Goal: Task Accomplishment & Management: Manage account settings

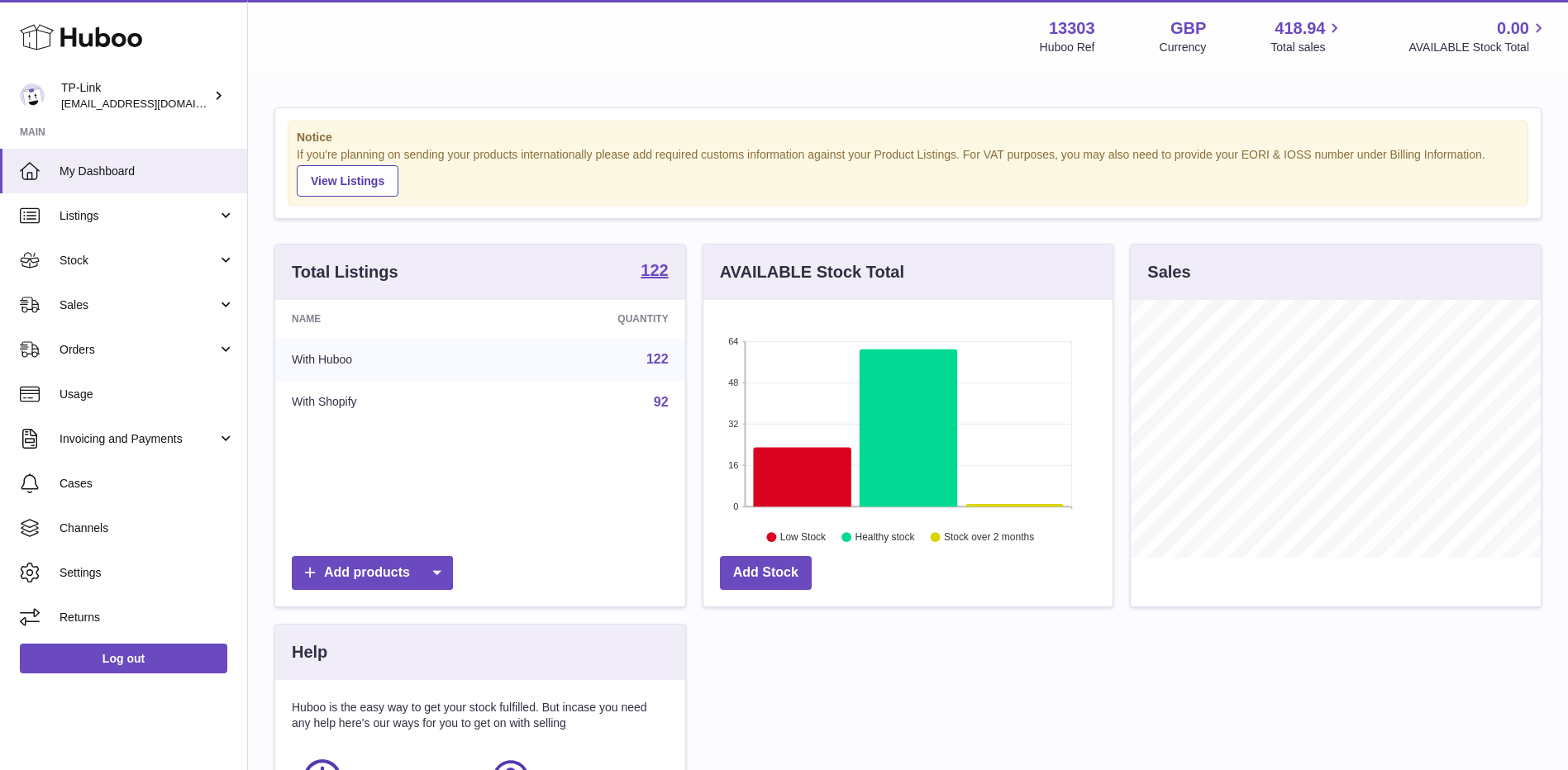
scroll to position [258, 409]
click at [101, 312] on span "Sales" at bounding box center [138, 305] width 157 height 15
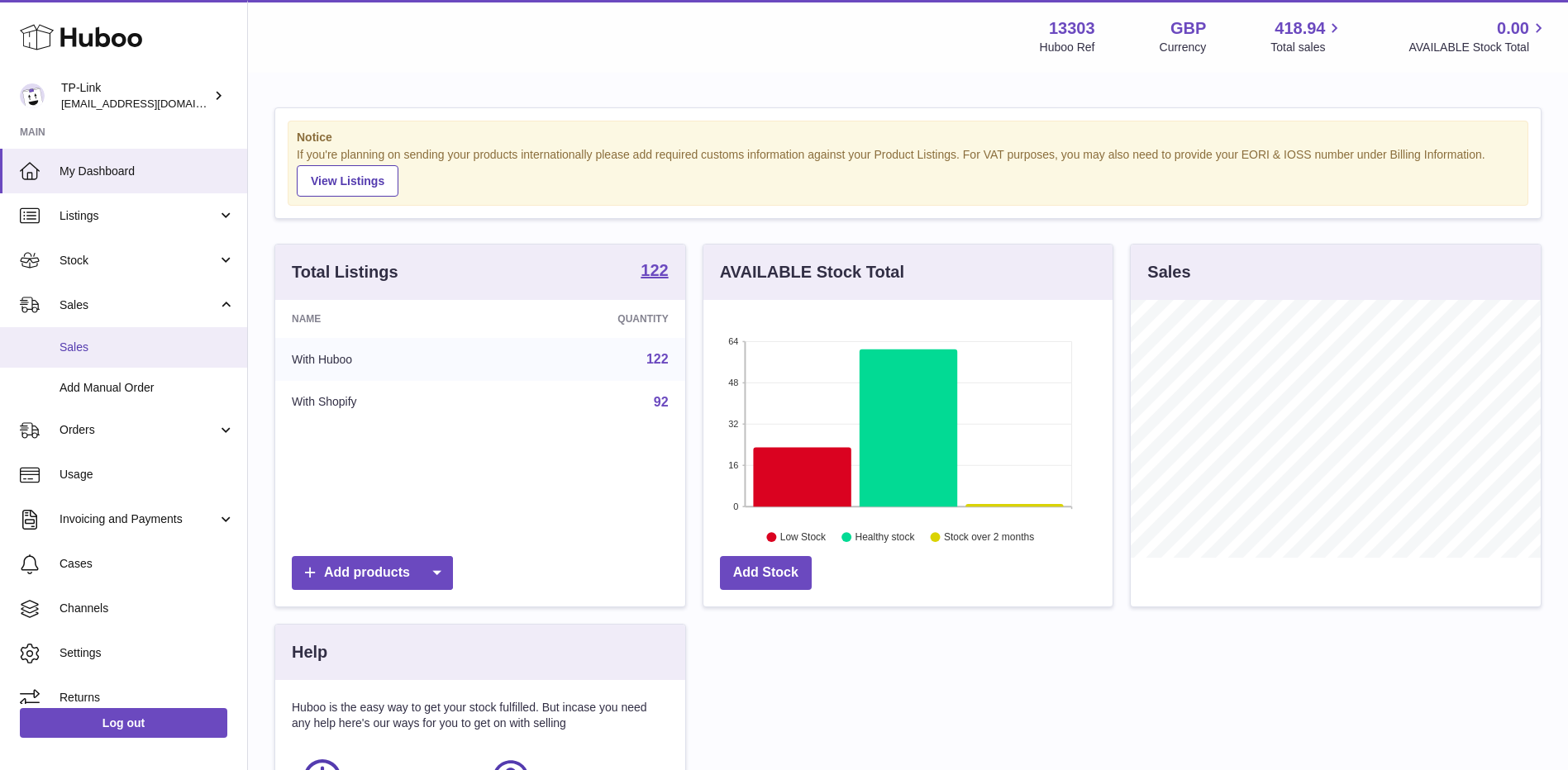
click at [88, 343] on span "Sales" at bounding box center [147, 348] width 175 height 15
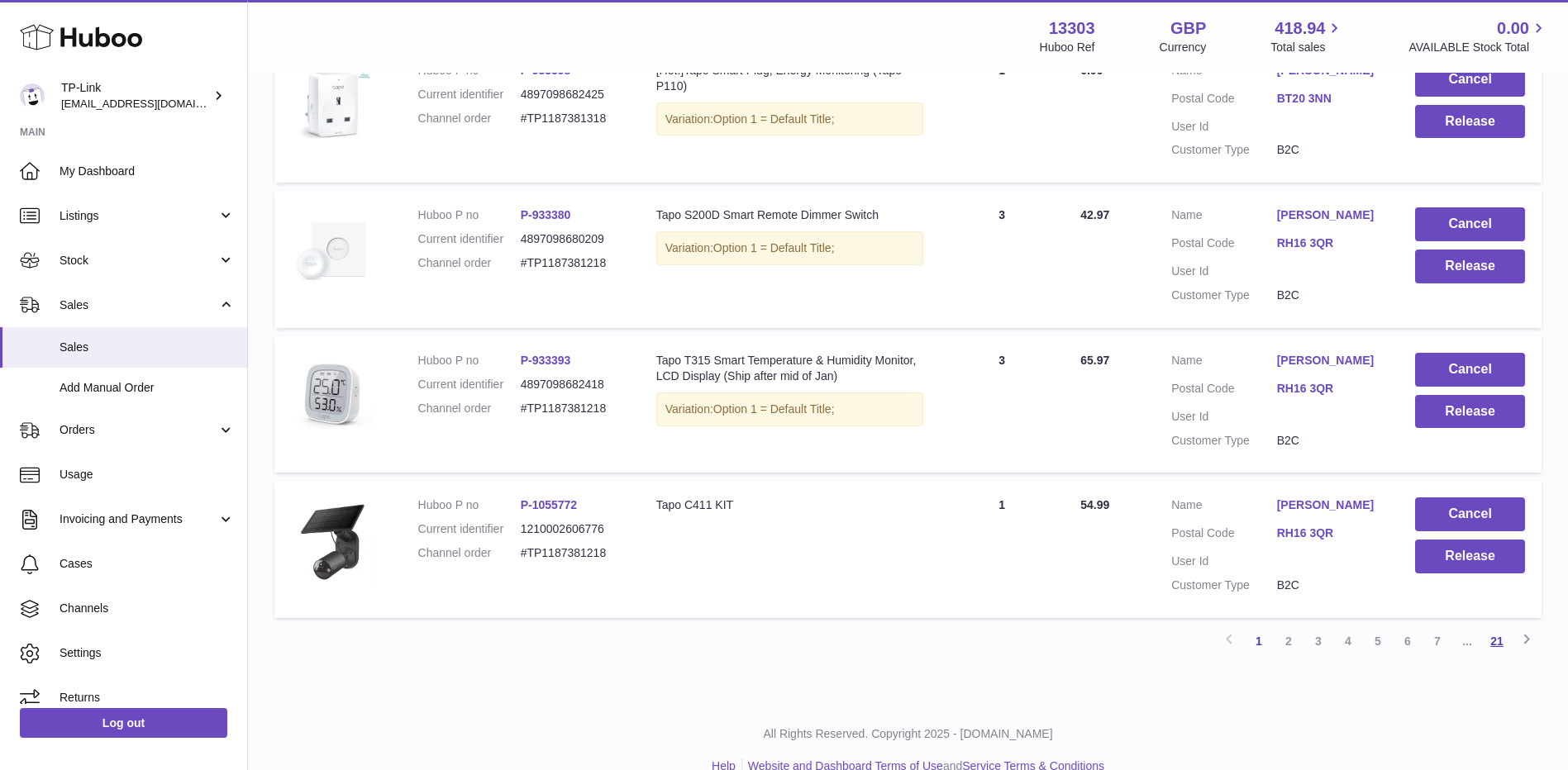
click at [1499, 641] on link "21" at bounding box center [1496, 640] width 30 height 30
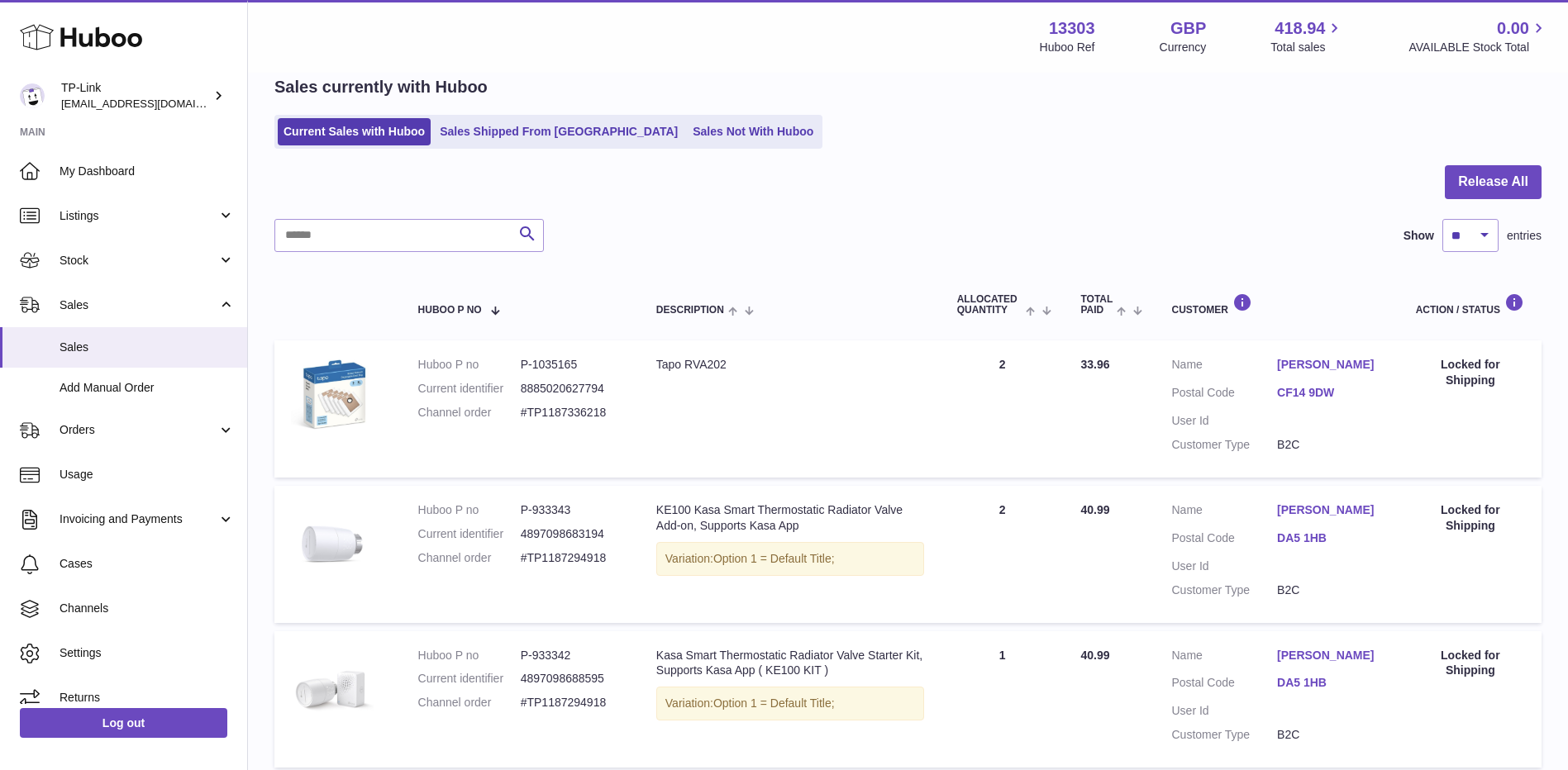
scroll to position [543, 0]
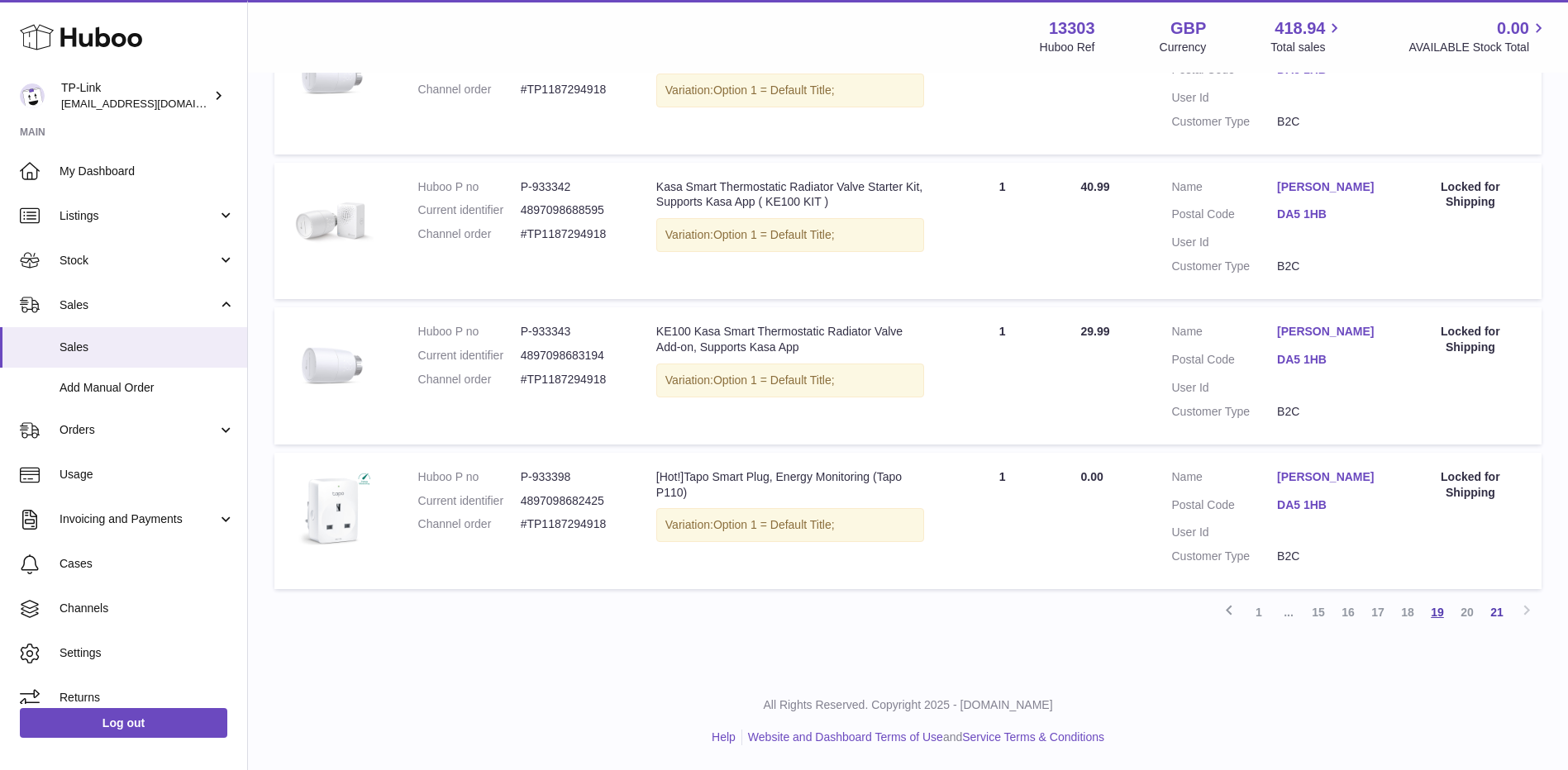
click at [1430, 615] on link "19" at bounding box center [1436, 612] width 30 height 30
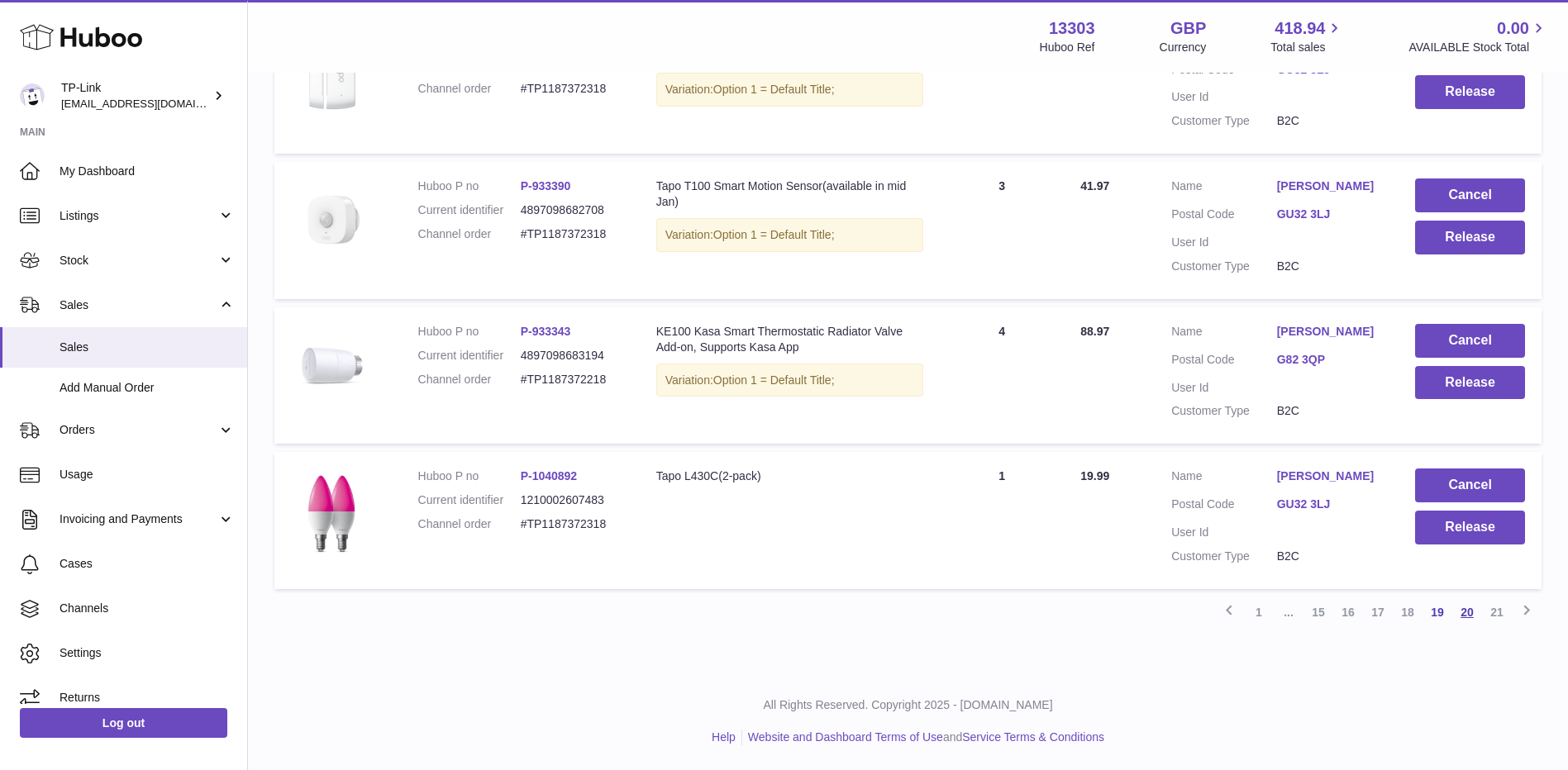
click at [1464, 615] on link "20" at bounding box center [1466, 612] width 30 height 30
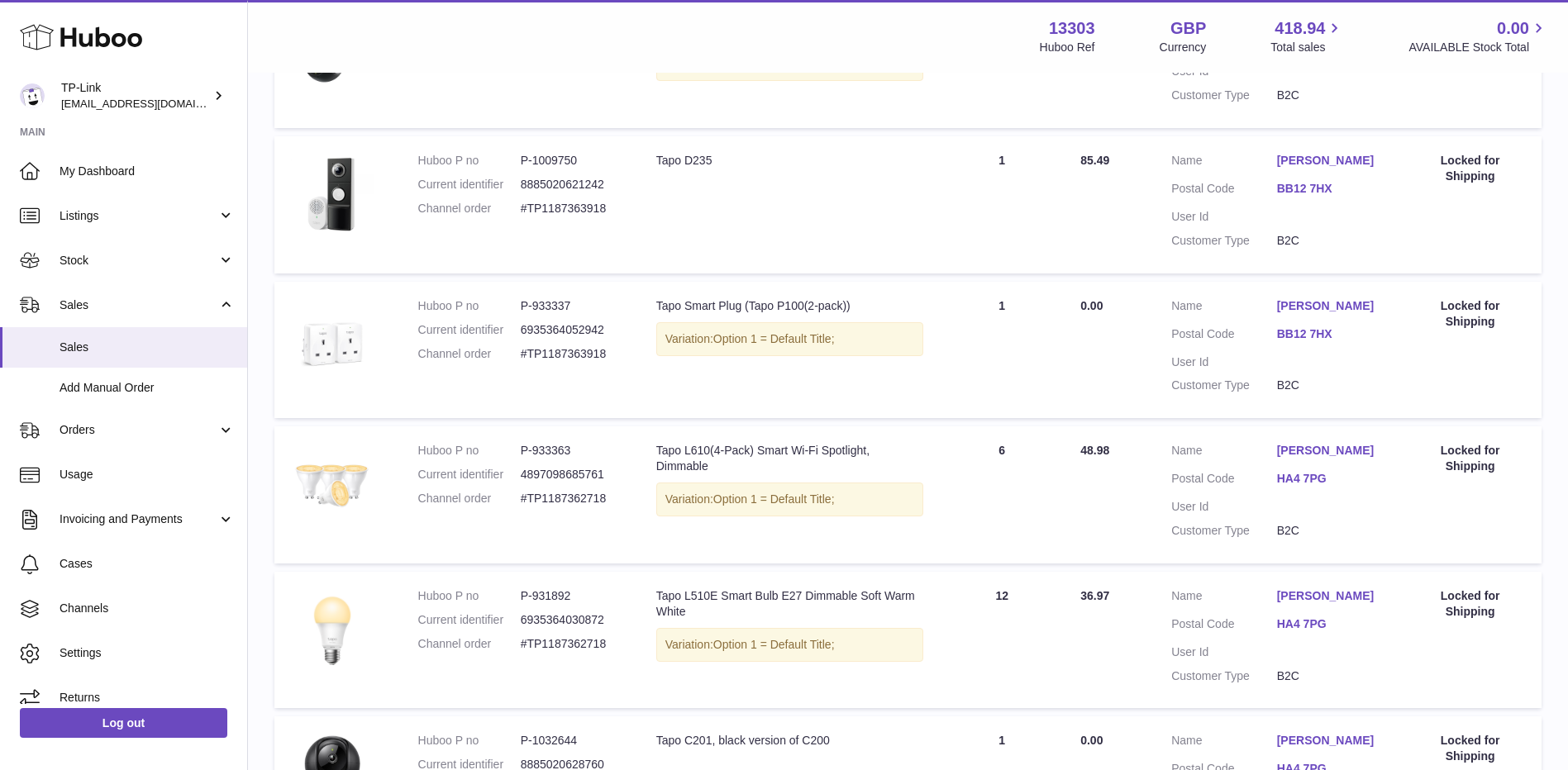
scroll to position [1239, 0]
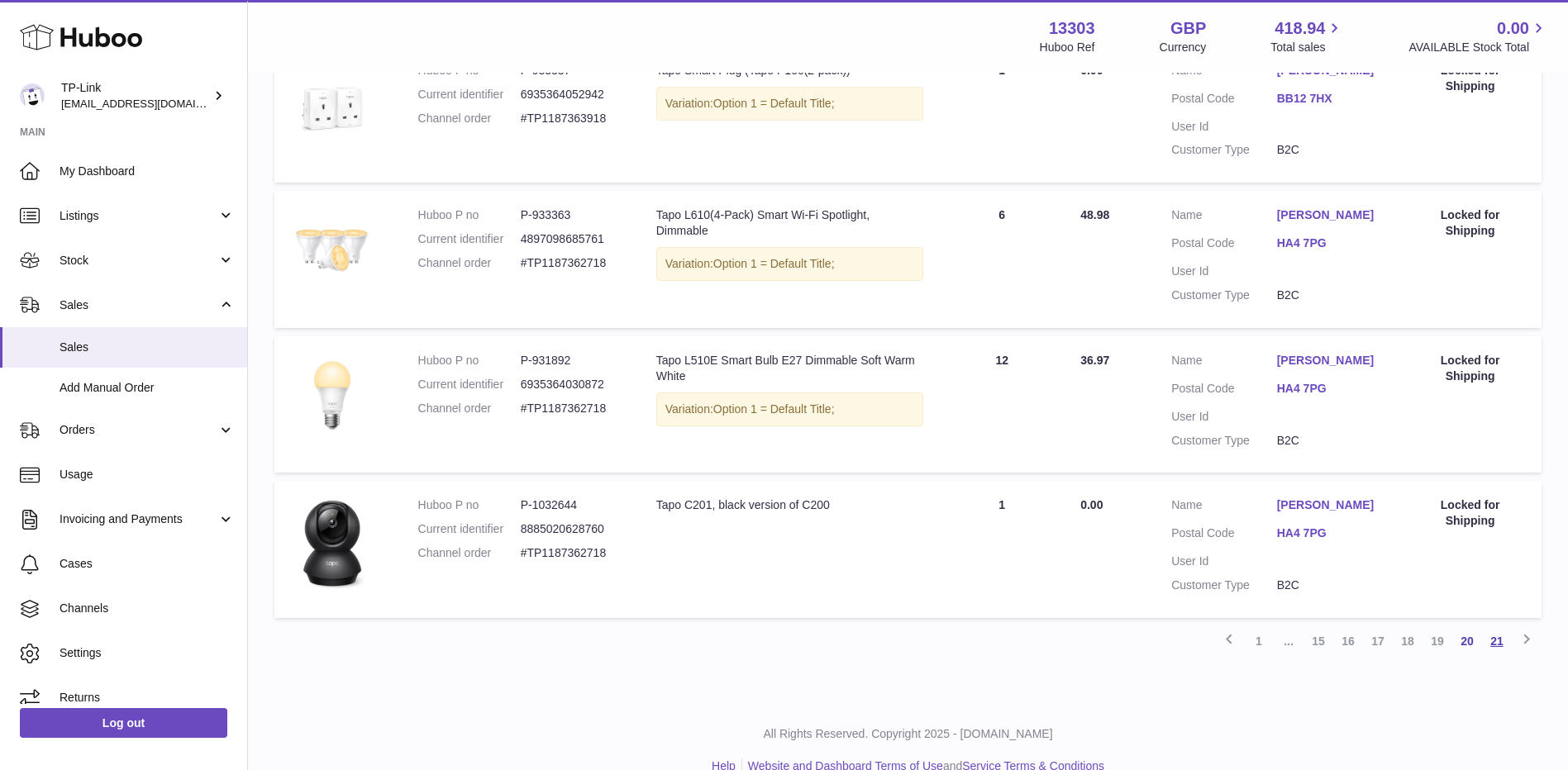
click at [1500, 639] on link "21" at bounding box center [1496, 640] width 30 height 30
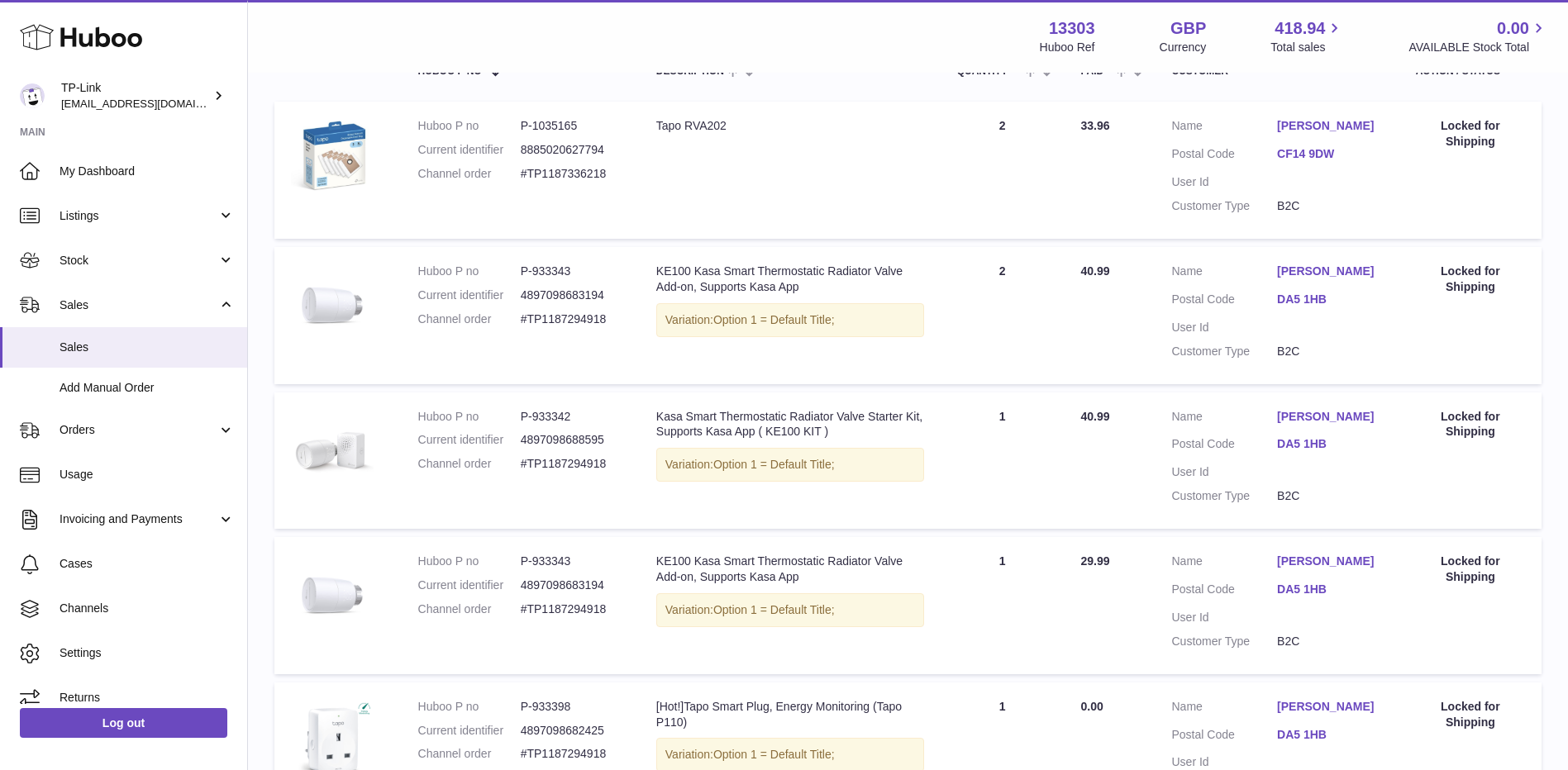
scroll to position [323, 0]
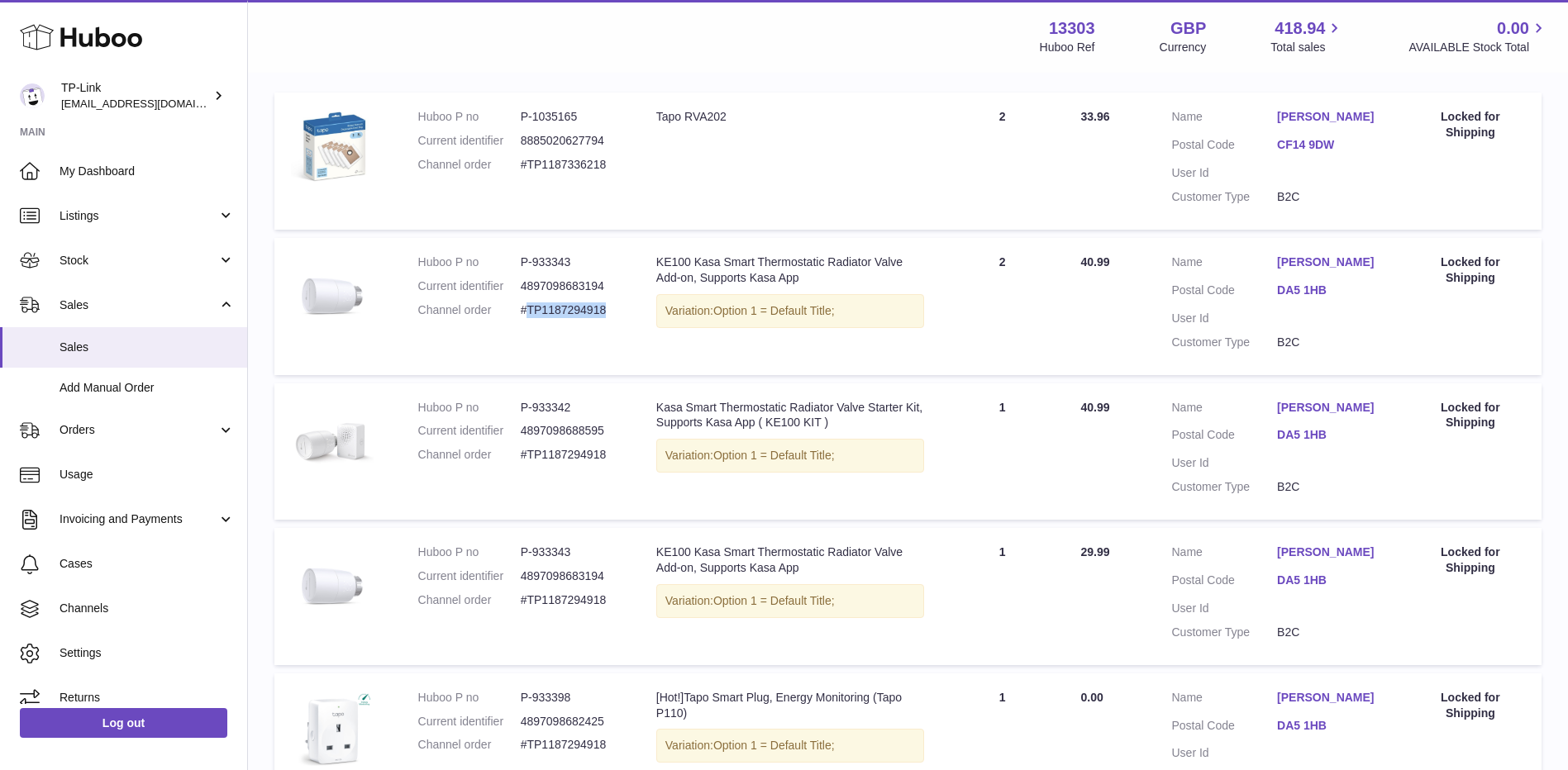
drag, startPoint x: 525, startPoint y: 311, endPoint x: 610, endPoint y: 315, distance: 85.1
click at [610, 315] on dd "#TP1187294918" at bounding box center [571, 310] width 103 height 15
copy dd "TP1187294918"
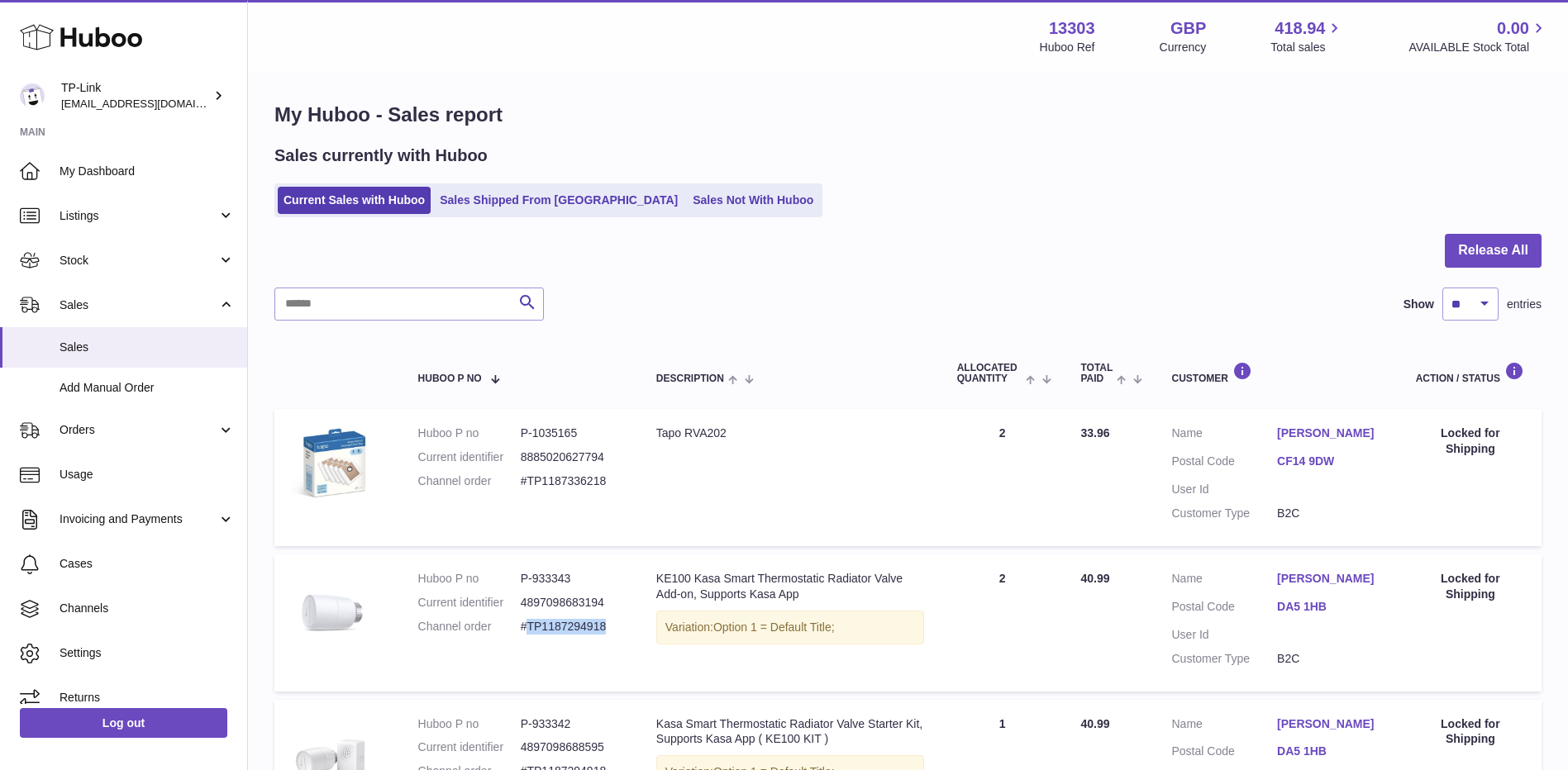
scroll to position [0, 0]
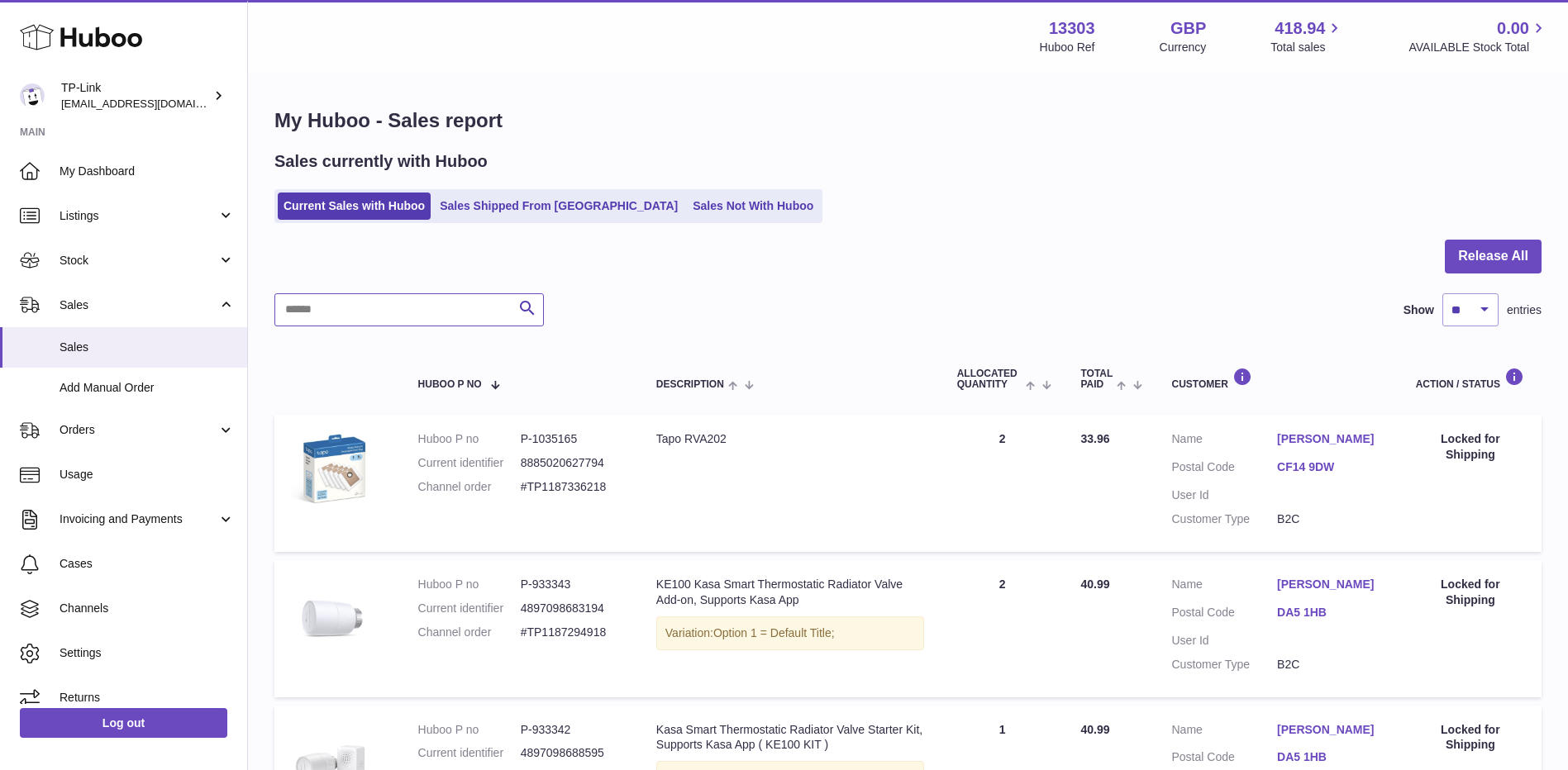
click at [381, 311] on input "text" at bounding box center [409, 310] width 270 height 33
paste input "**********"
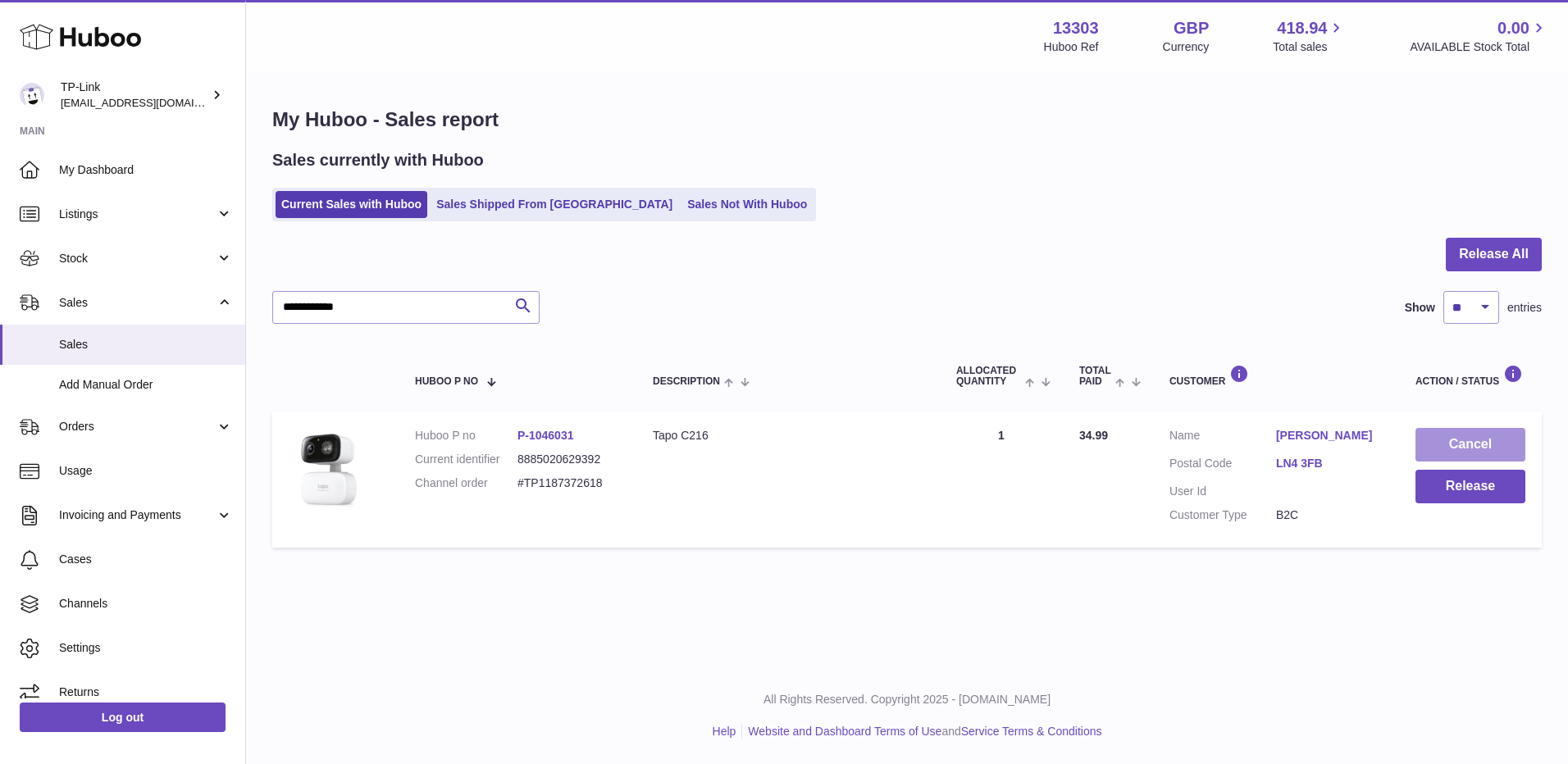
click at [1472, 444] on button "Cancel" at bounding box center [1470, 444] width 110 height 33
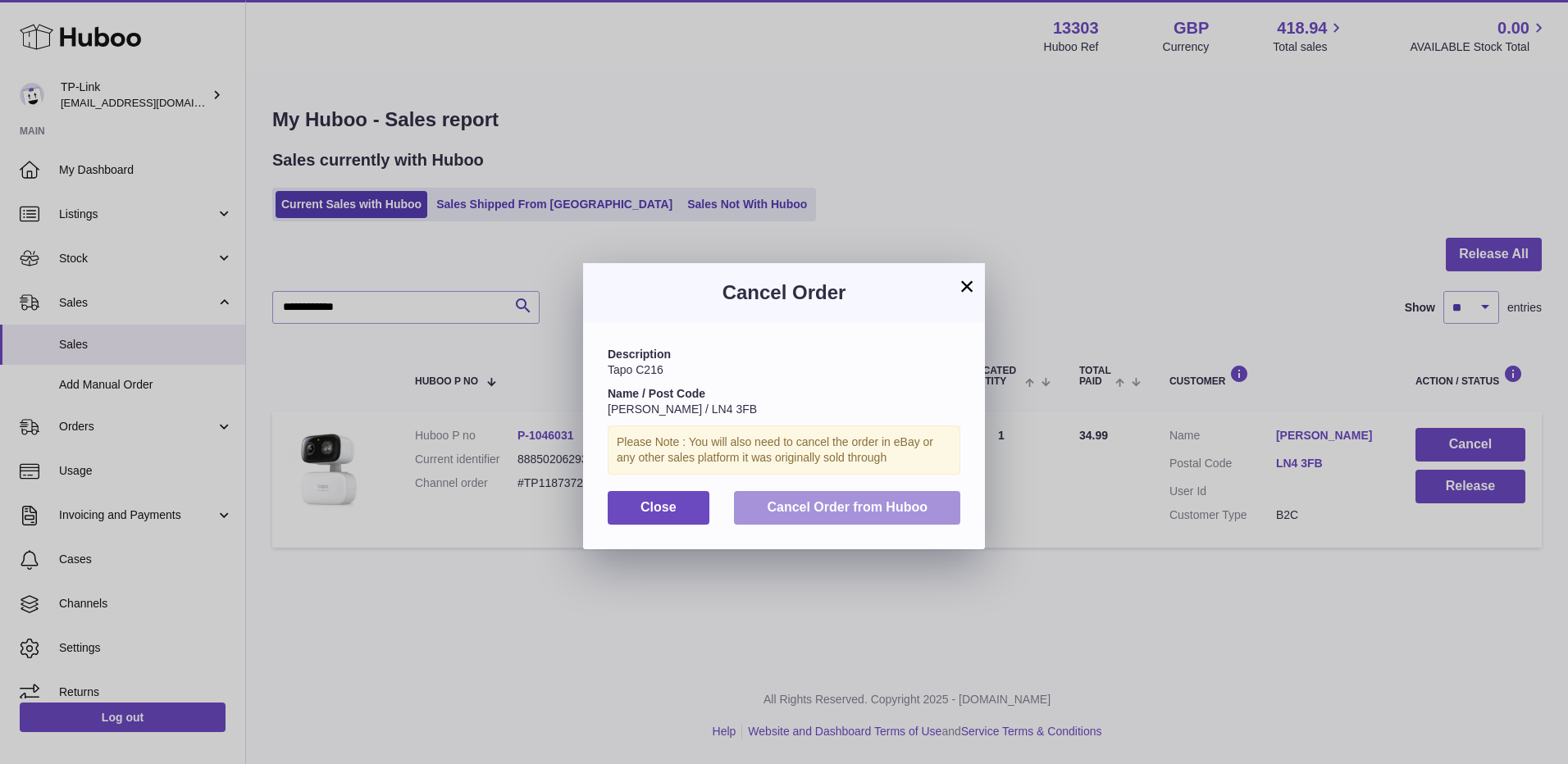
click at [894, 504] on span "Cancel Order from Huboo" at bounding box center [847, 507] width 161 height 14
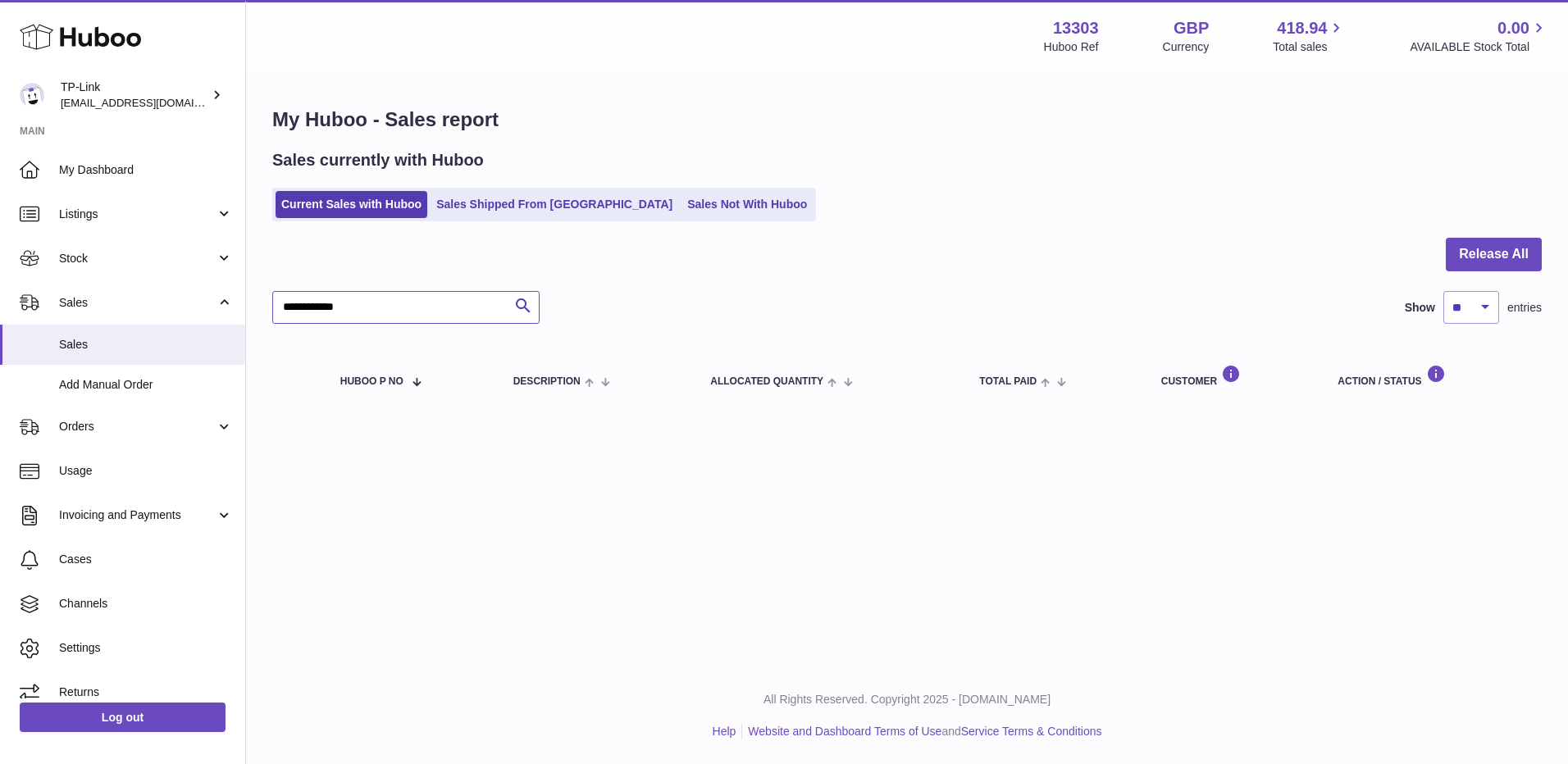
drag, startPoint x: 373, startPoint y: 301, endPoint x: 245, endPoint y: 303, distance: 128.0
click at [245, 303] on div "**********" at bounding box center [784, 382] width 1568 height 764
paste input "*"
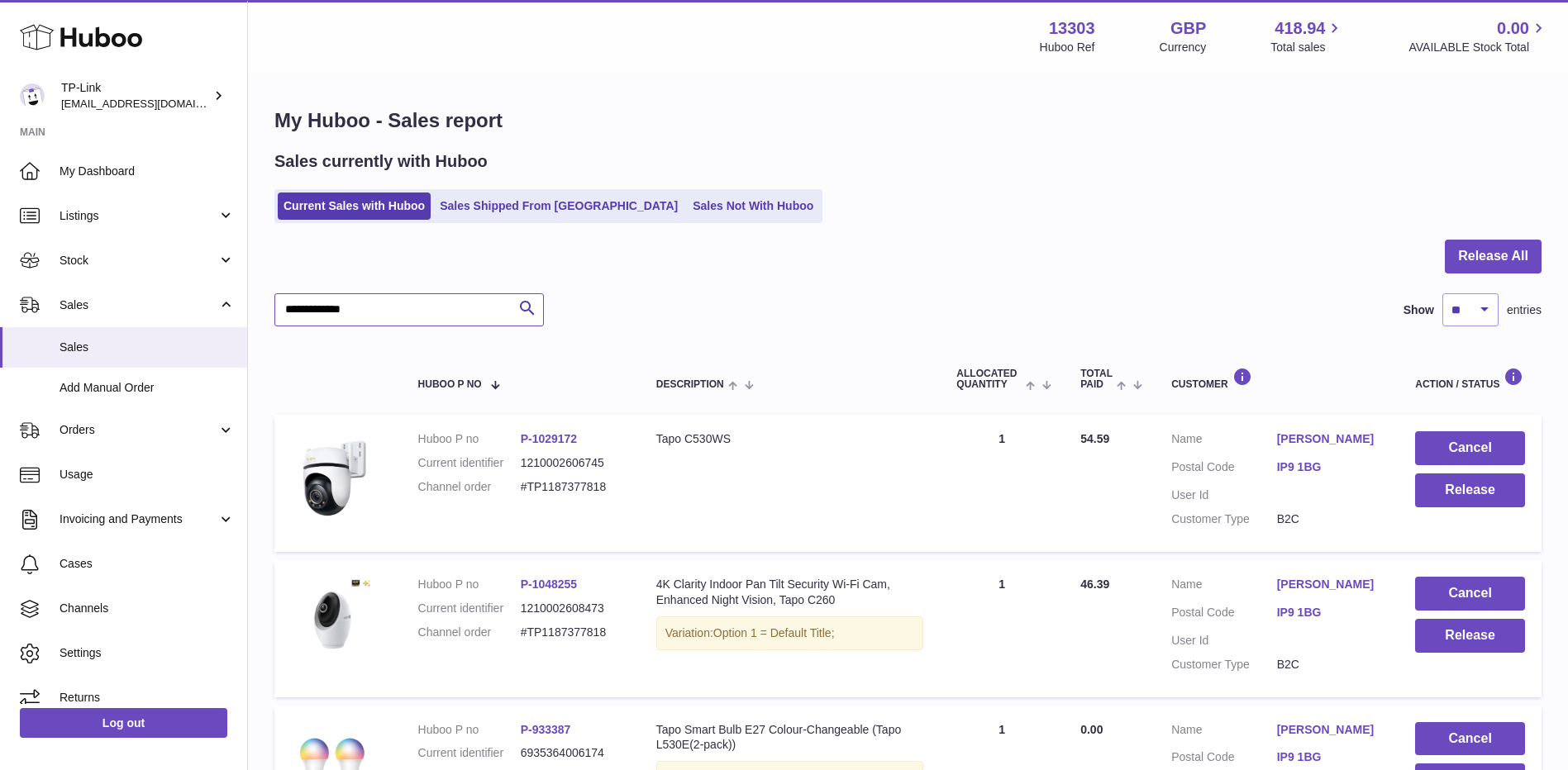
type input "**********"
click at [1448, 428] on td "Cancel Release" at bounding box center [1469, 483] width 143 height 137
click at [1441, 437] on button "Cancel" at bounding box center [1470, 447] width 109 height 34
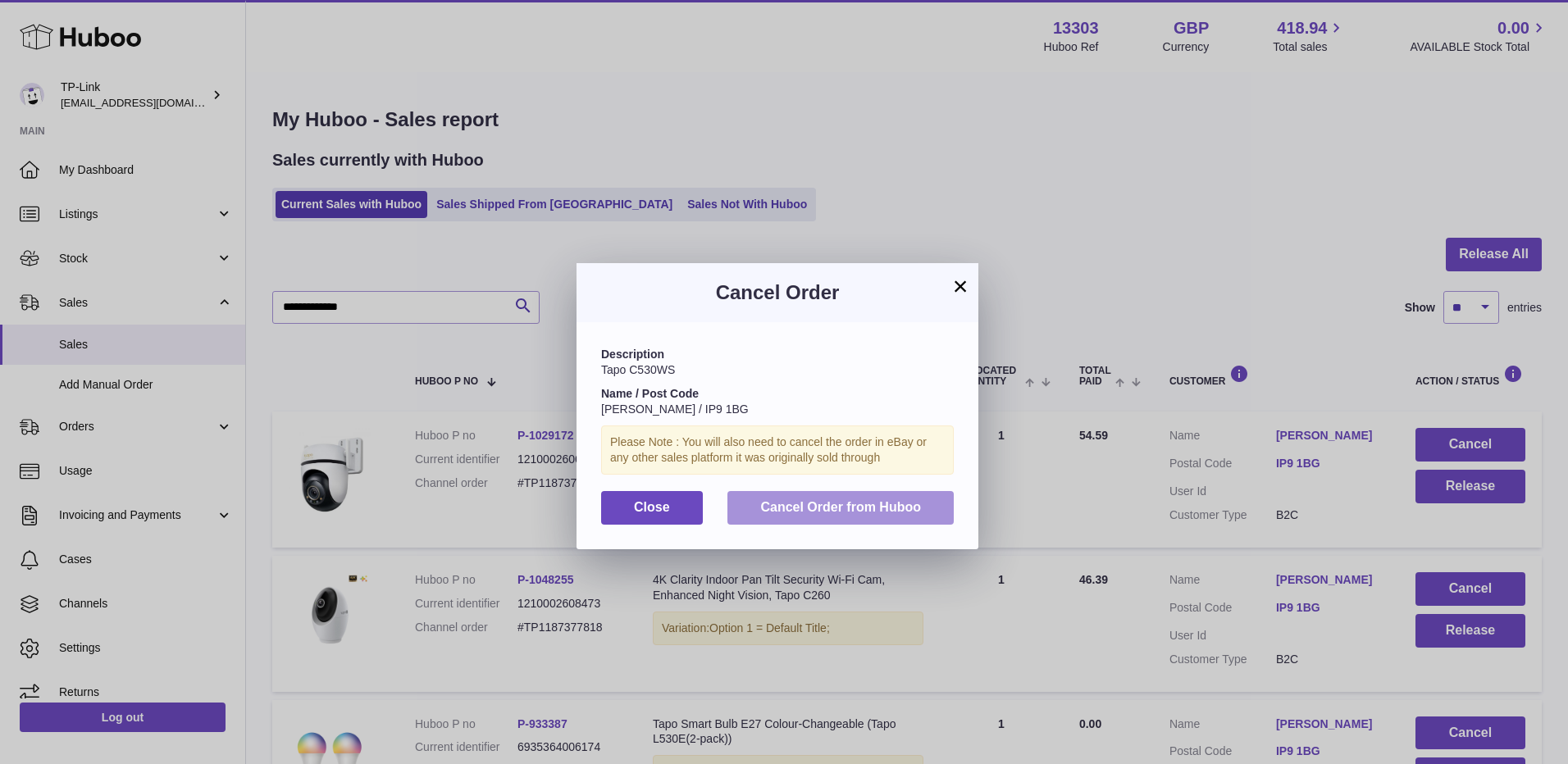
click at [904, 513] on span "Cancel Order from Huboo" at bounding box center [840, 507] width 161 height 14
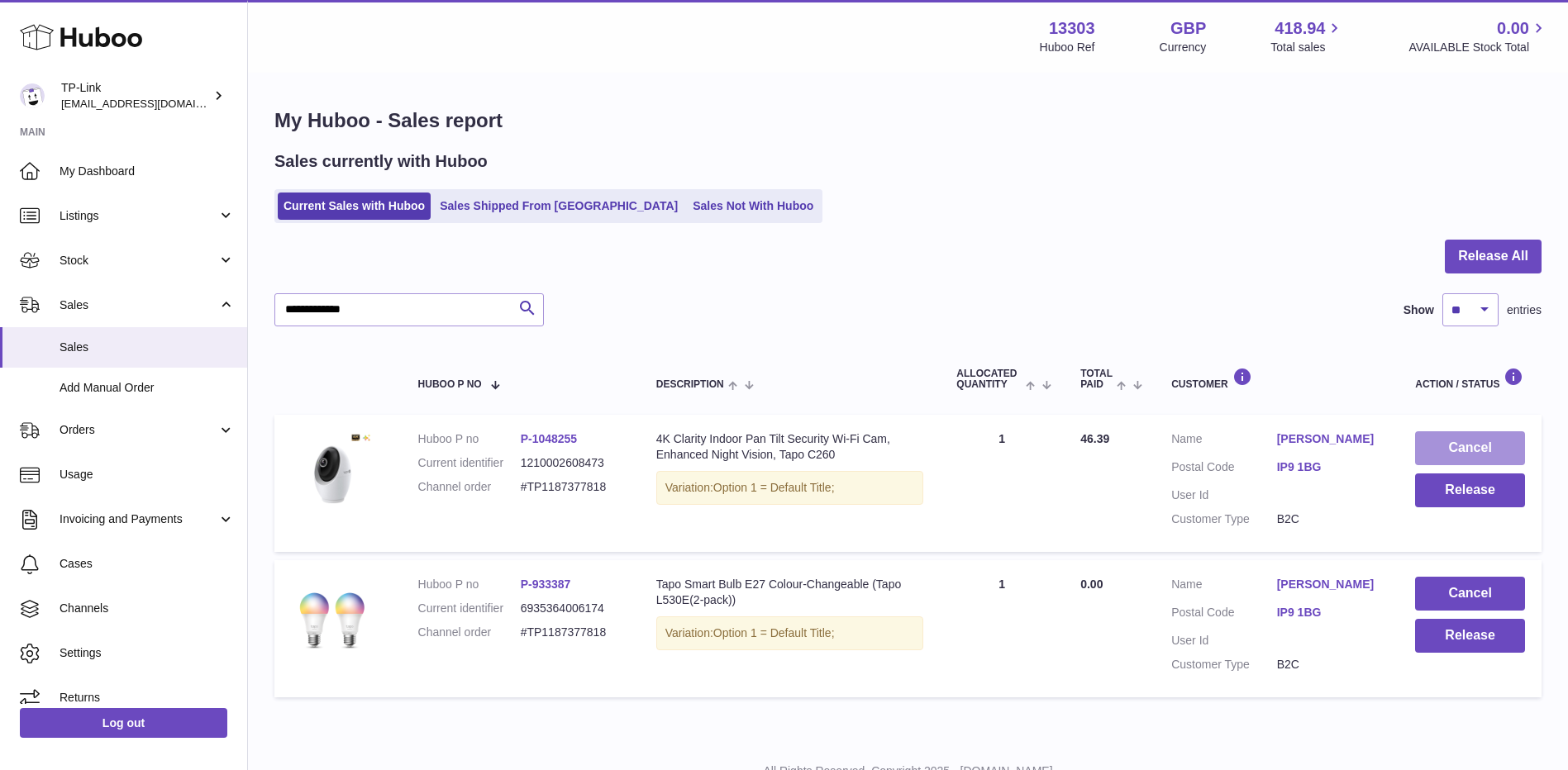
click at [1440, 449] on button "Cancel" at bounding box center [1470, 447] width 109 height 34
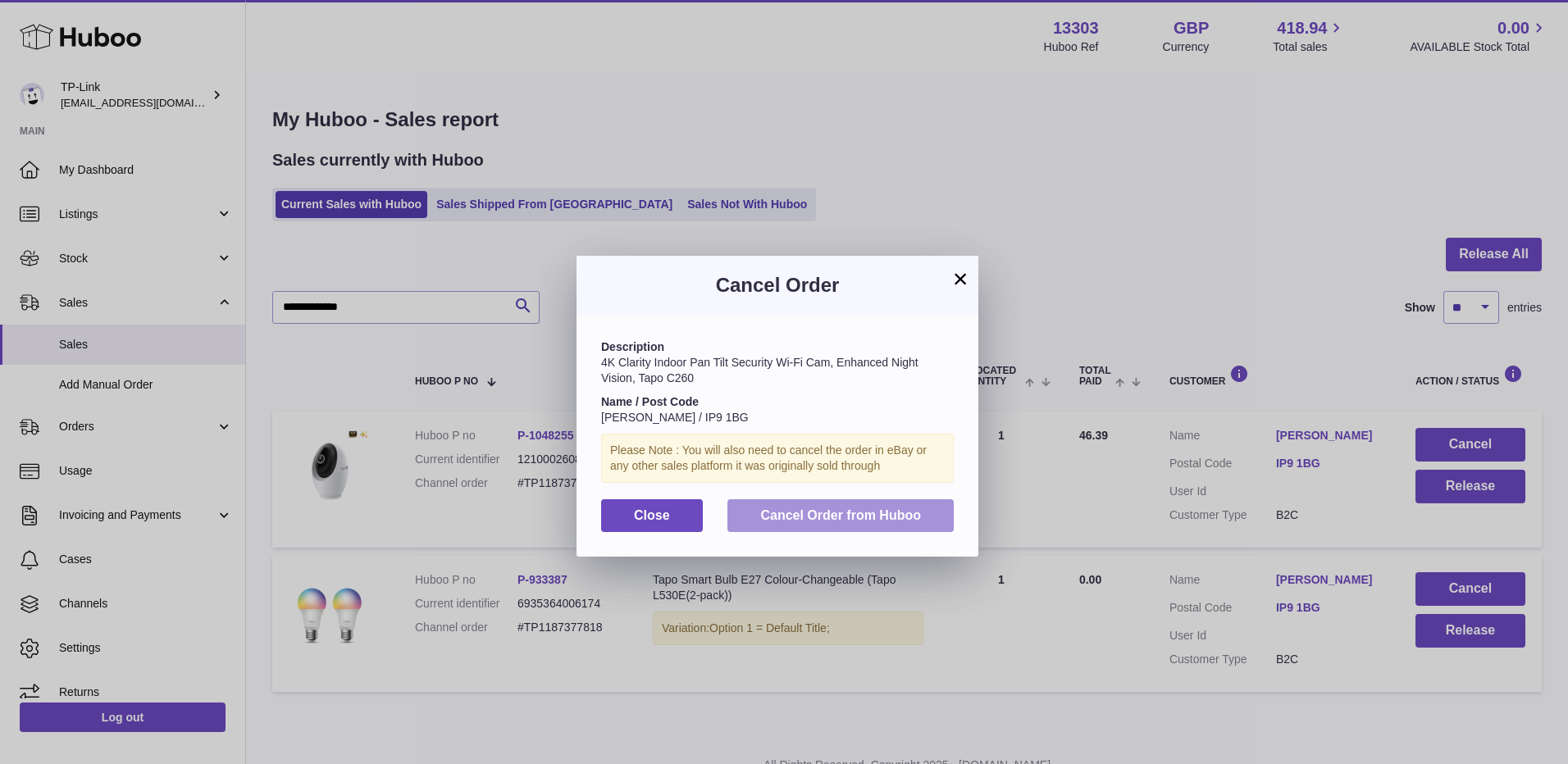
click at [869, 515] on span "Cancel Order from Huboo" at bounding box center [840, 515] width 161 height 14
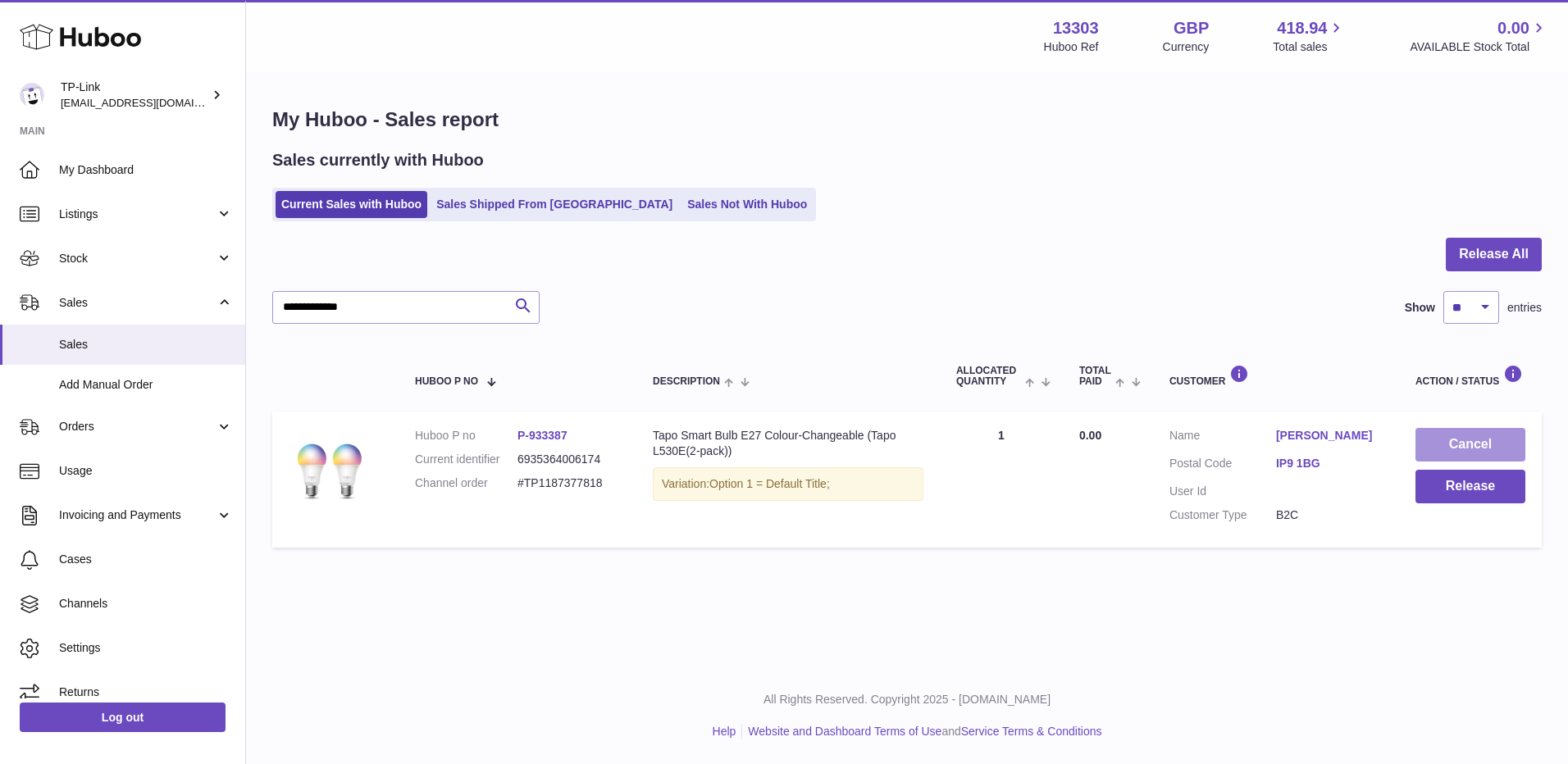
click at [1440, 445] on button "Cancel" at bounding box center [1470, 444] width 110 height 33
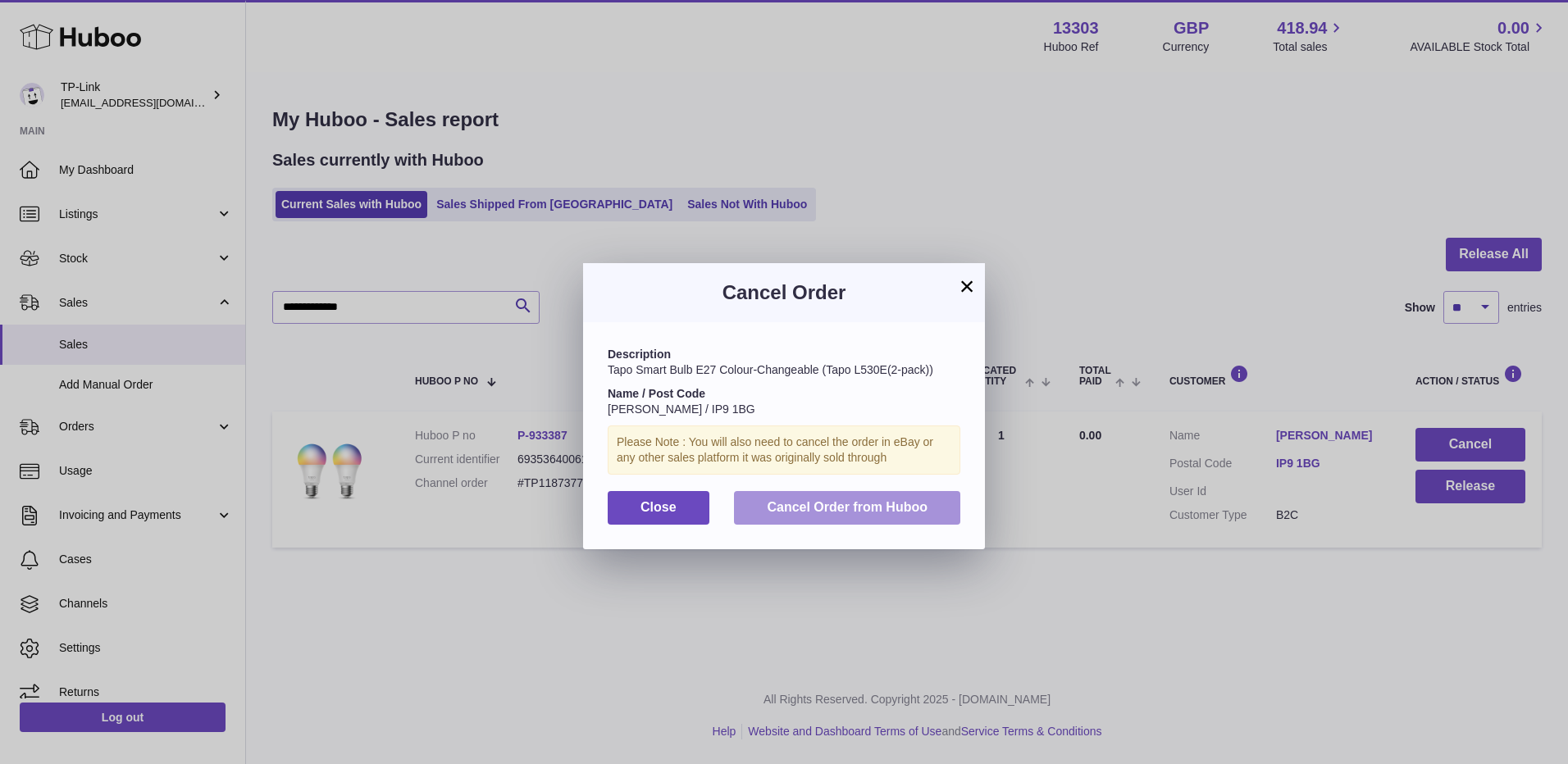
click at [909, 519] on button "Cancel Order from Huboo" at bounding box center [847, 508] width 227 height 33
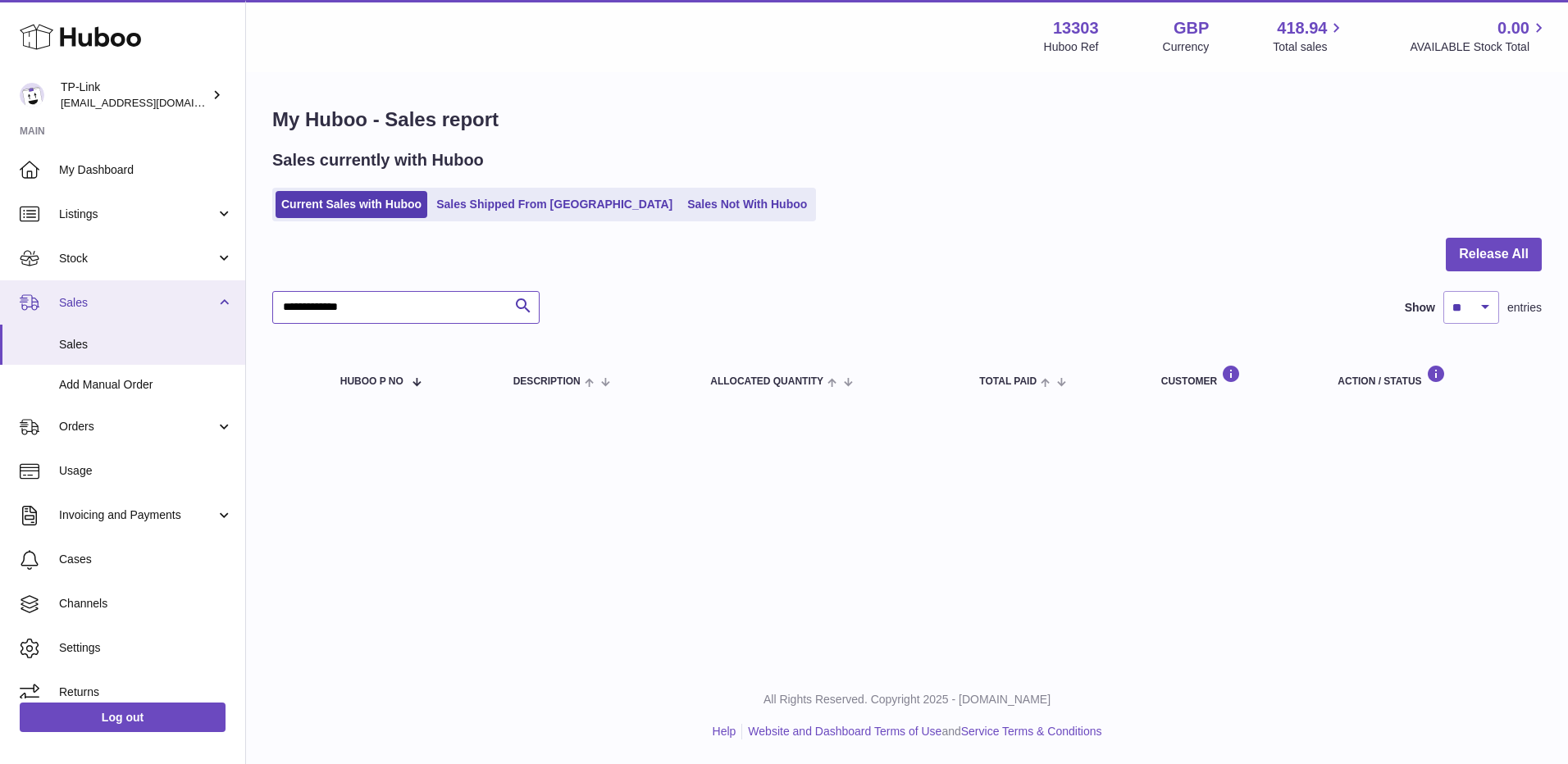
drag, startPoint x: 406, startPoint y: 312, endPoint x: 222, endPoint y: 315, distance: 184.0
click at [222, 315] on div "**********" at bounding box center [784, 382] width 1568 height 764
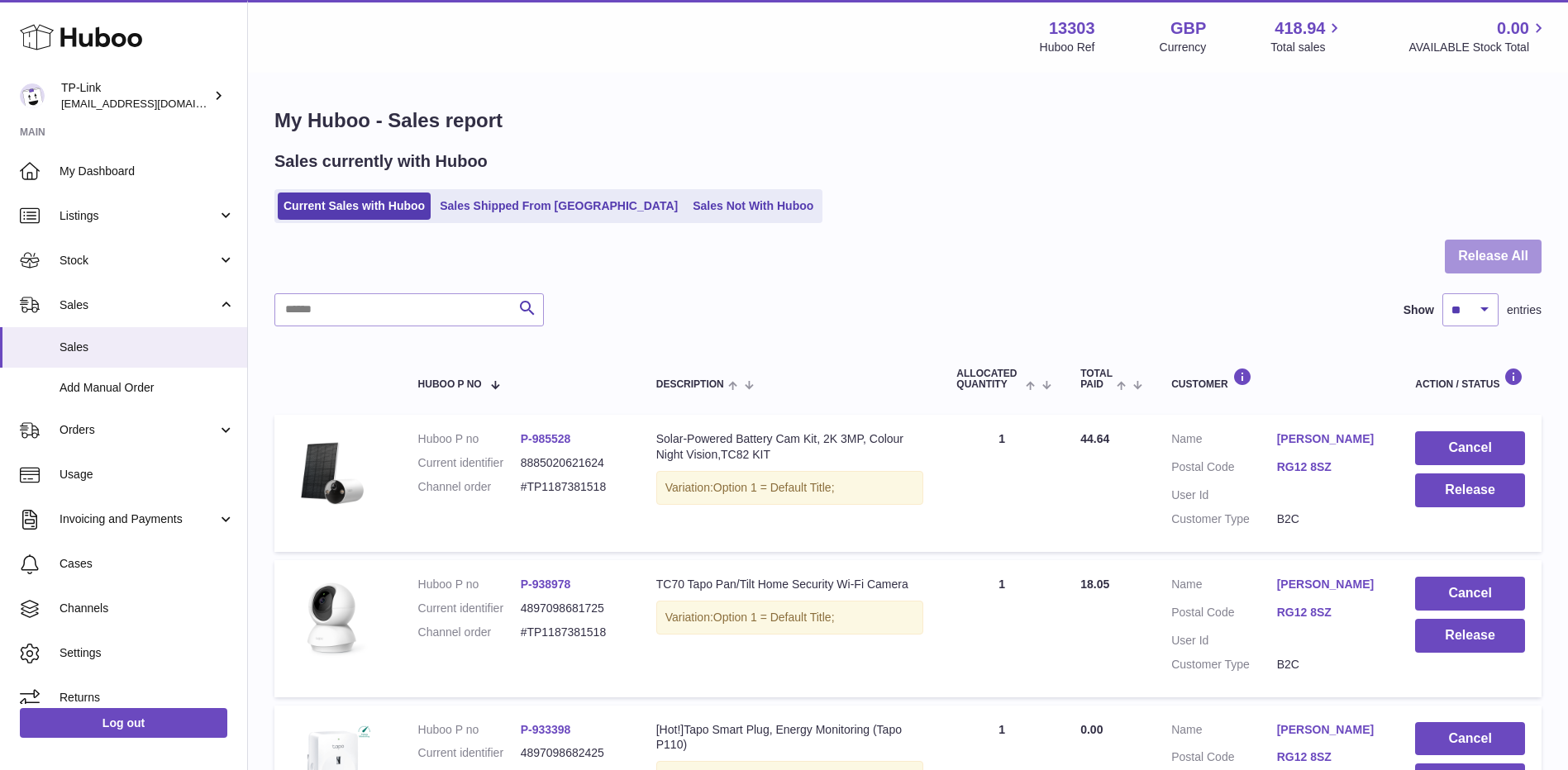
click at [1505, 253] on button "Release All" at bounding box center [1493, 256] width 97 height 34
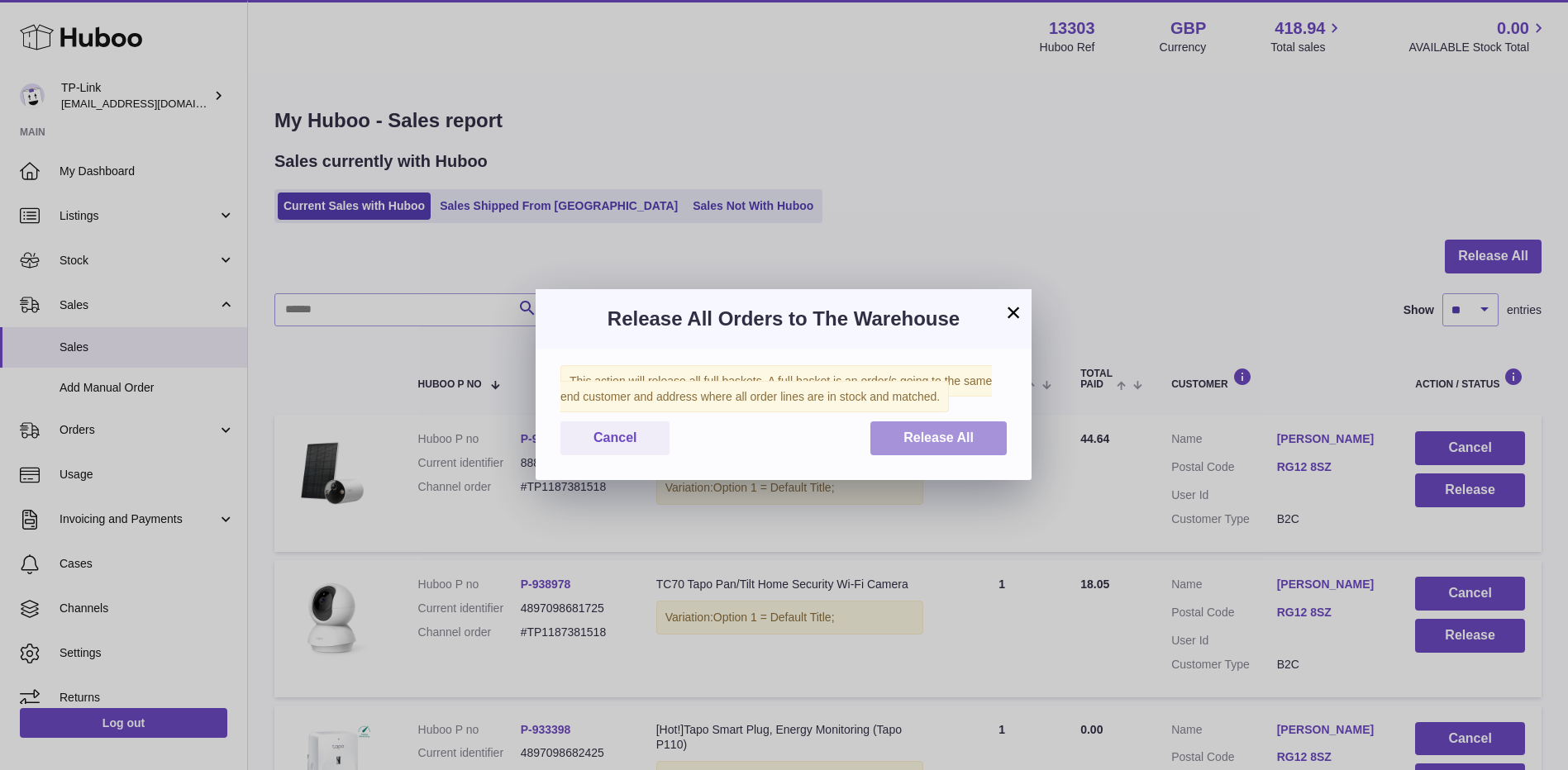
click at [935, 439] on span "Release All" at bounding box center [938, 437] width 70 height 14
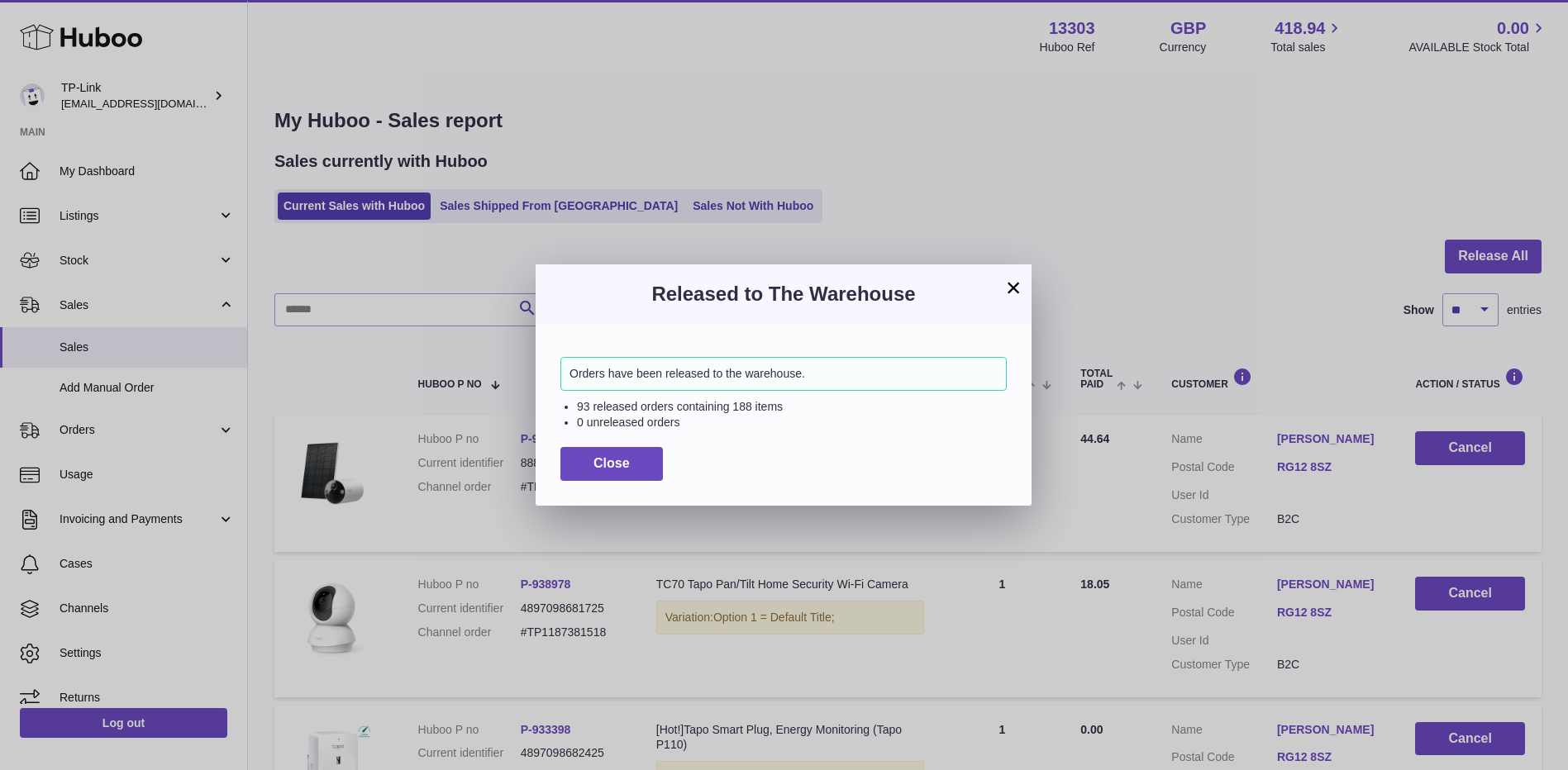
drag, startPoint x: 1015, startPoint y: 288, endPoint x: 989, endPoint y: 289, distance: 26.0
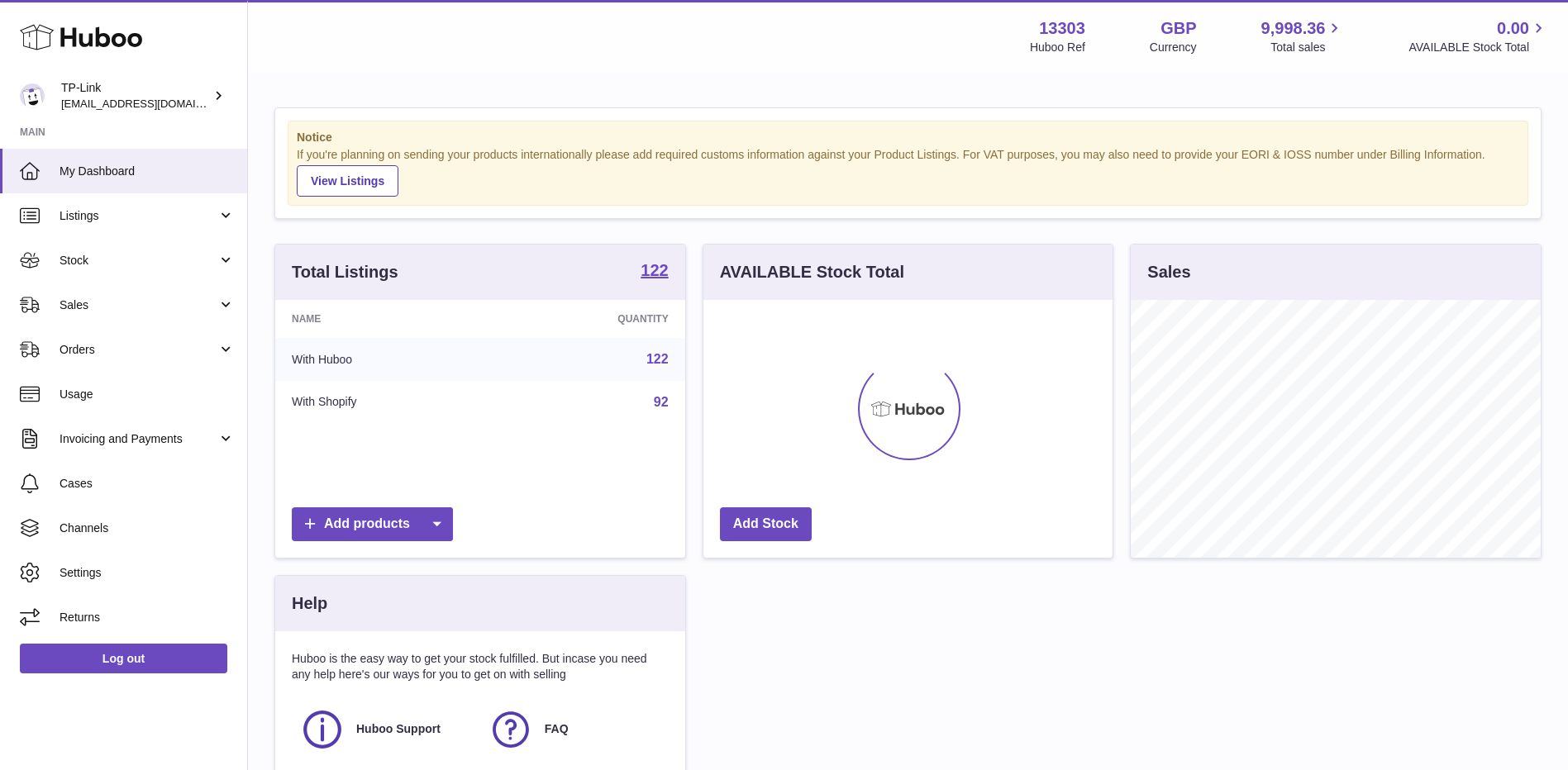
scroll to position [258, 409]
